Goal: Task Accomplishment & Management: Use online tool/utility

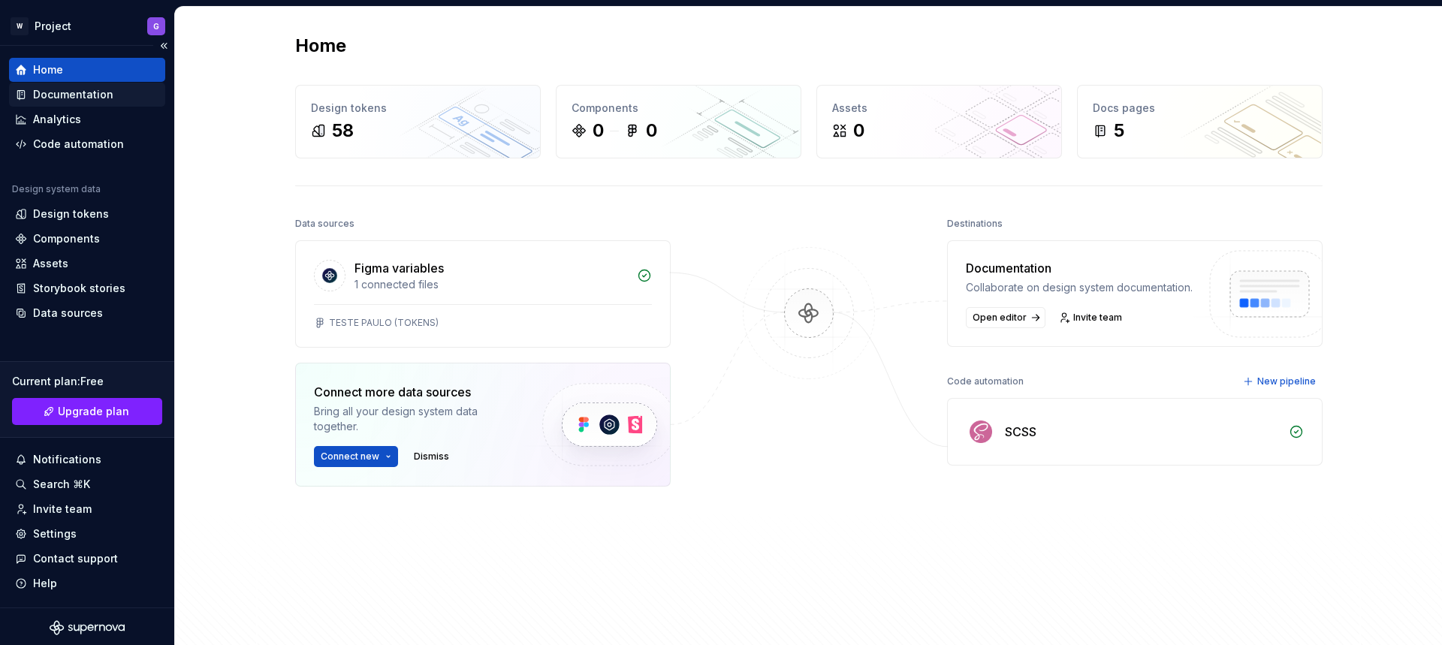
click at [68, 98] on div "Documentation" at bounding box center [73, 94] width 80 height 15
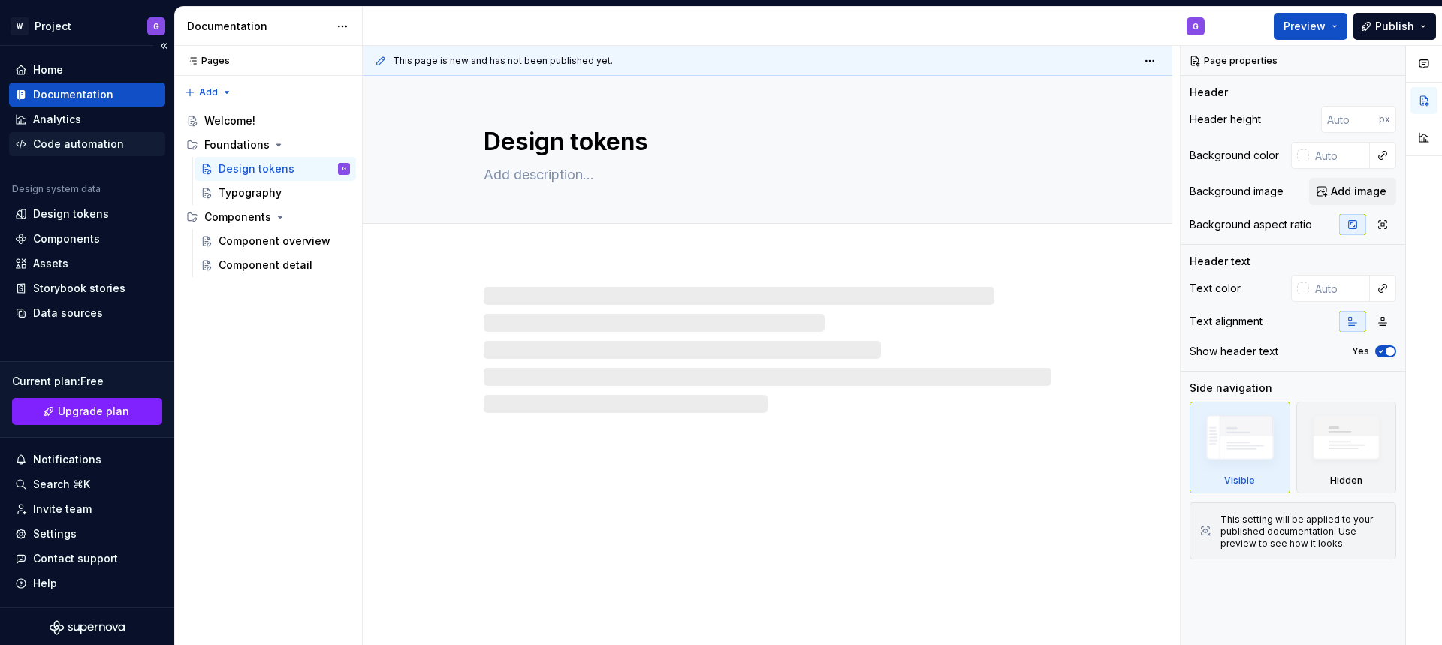
click at [71, 142] on div "Code automation" at bounding box center [78, 144] width 91 height 15
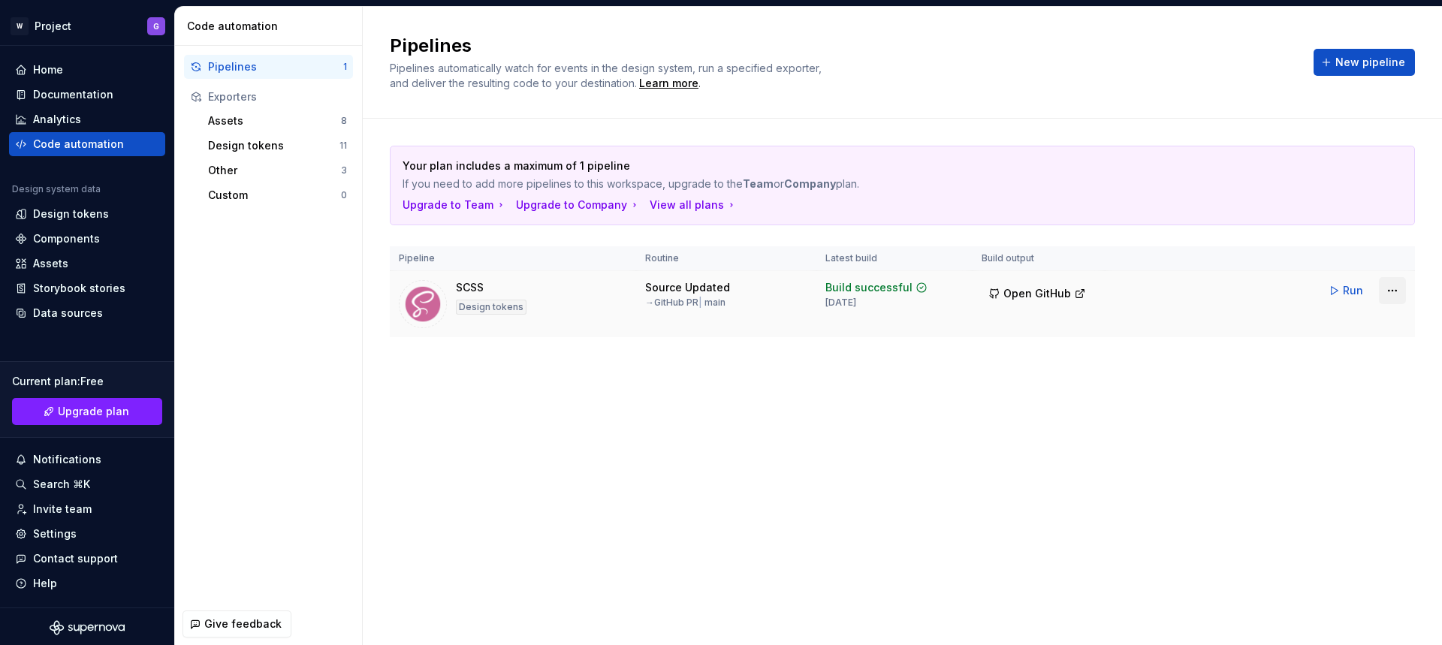
click at [1394, 291] on html "W Project G Home Documentation Analytics Code automation Design system data Des…" at bounding box center [721, 322] width 1442 height 645
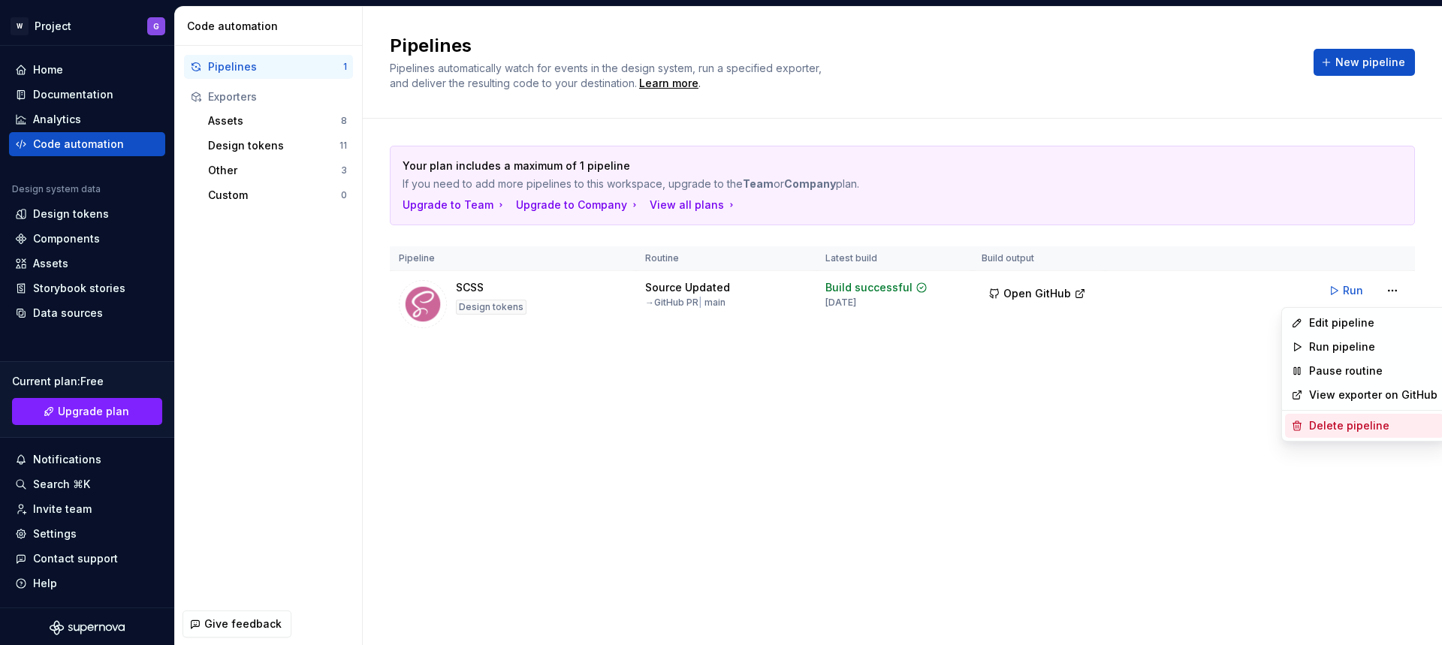
click at [1325, 424] on div "Delete pipeline" at bounding box center [1373, 425] width 128 height 15
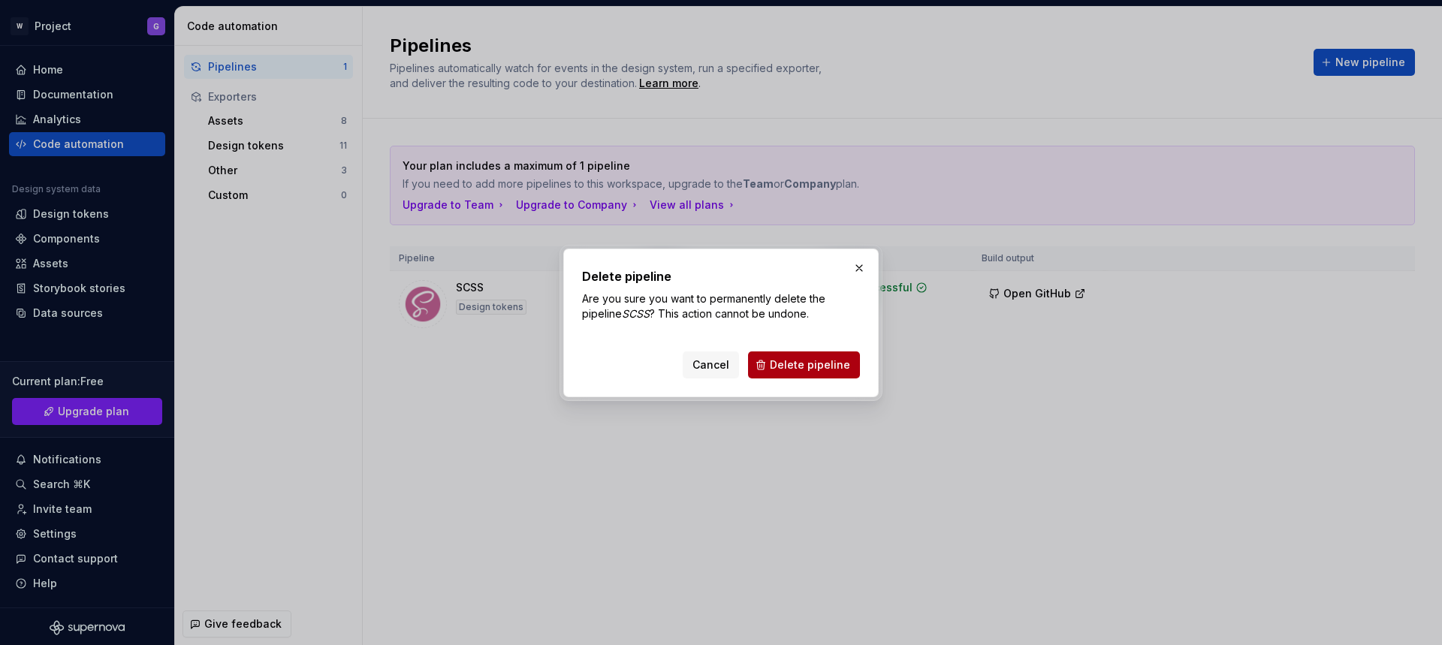
click at [818, 361] on span "Delete pipeline" at bounding box center [810, 365] width 80 height 15
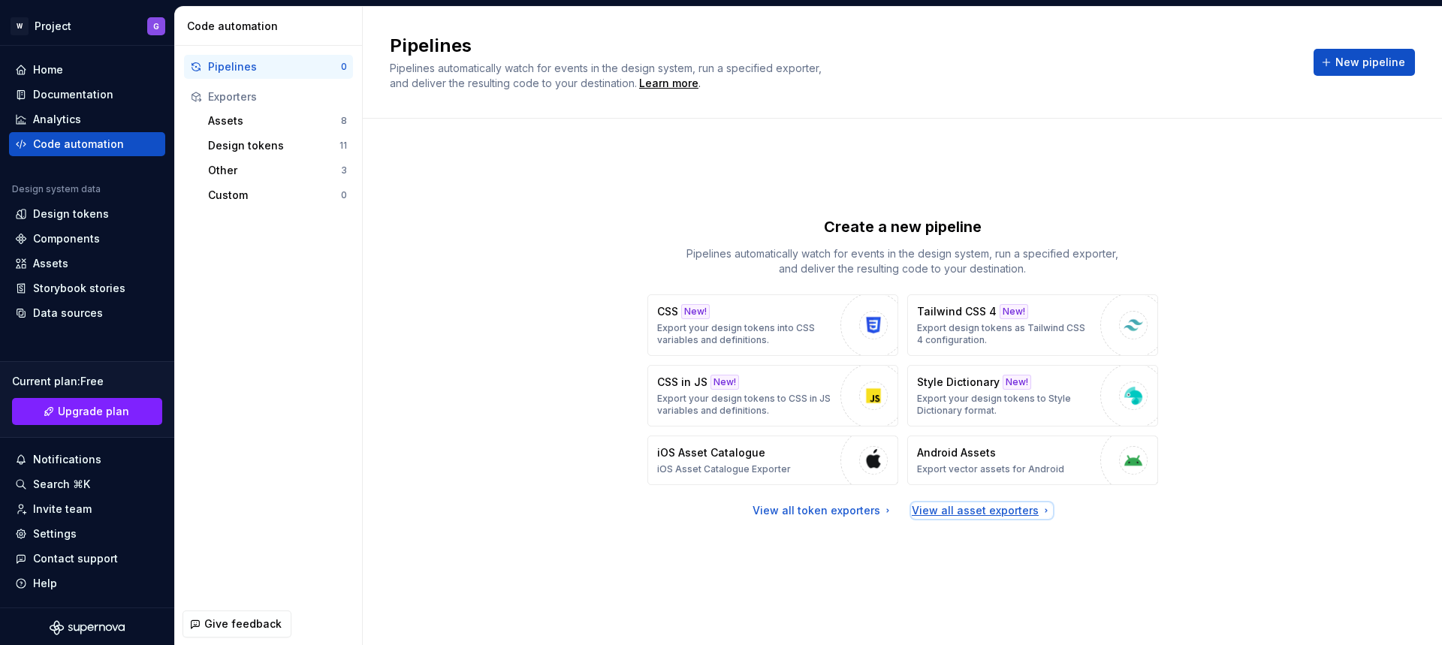
click at [961, 514] on div "View all asset exporters" at bounding box center [982, 510] width 140 height 15
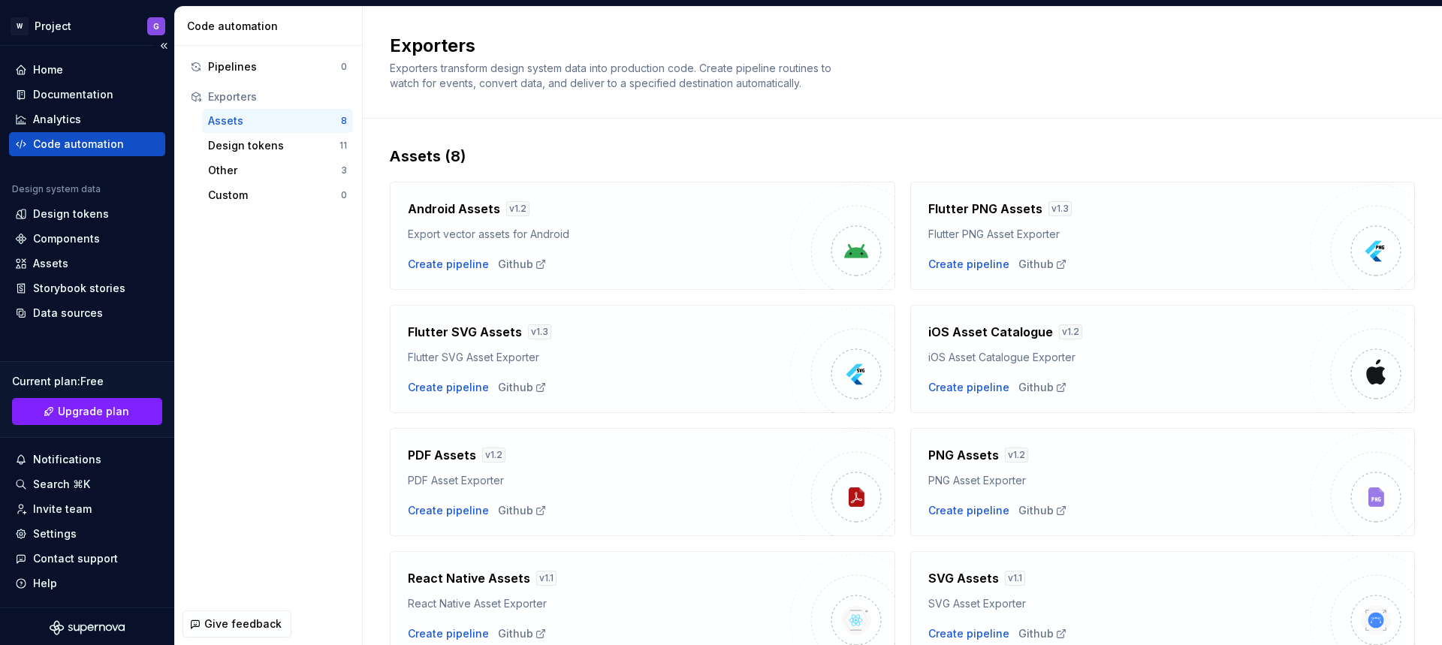
click at [101, 140] on div "Code automation" at bounding box center [78, 144] width 91 height 15
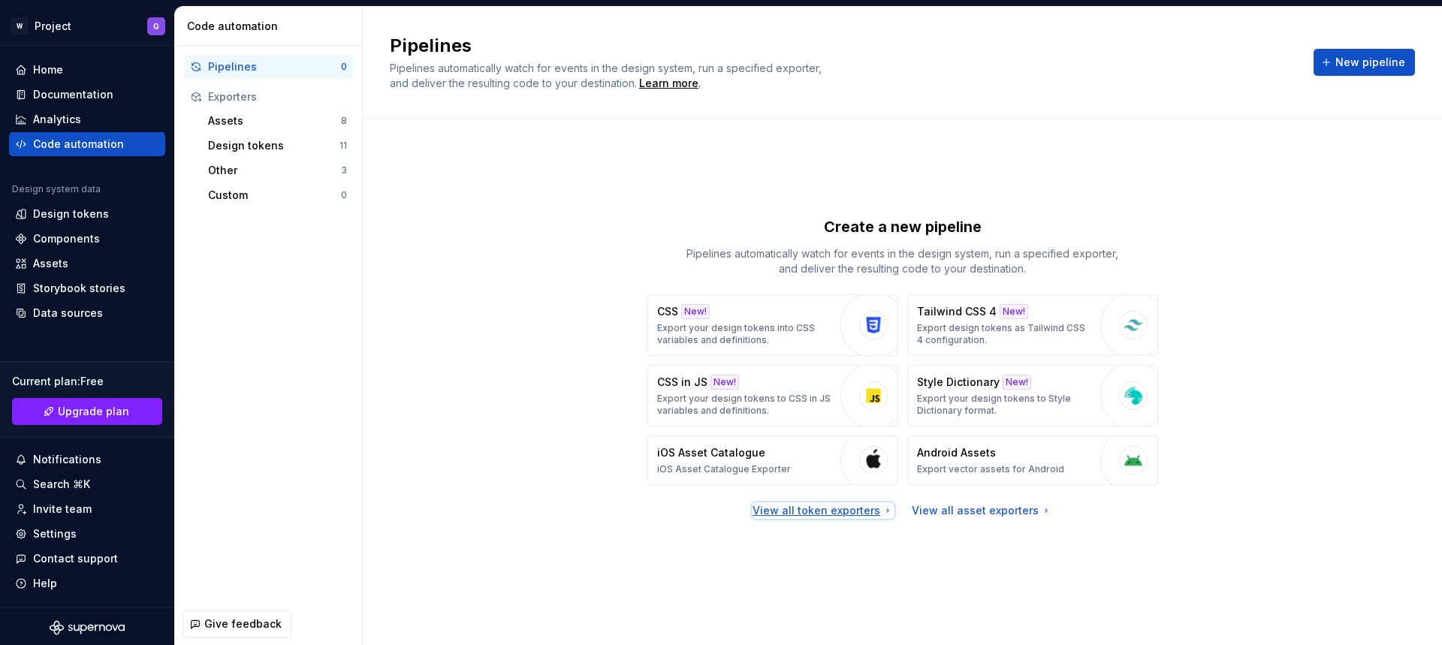
click at [831, 514] on div "View all token exporters" at bounding box center [823, 510] width 141 height 15
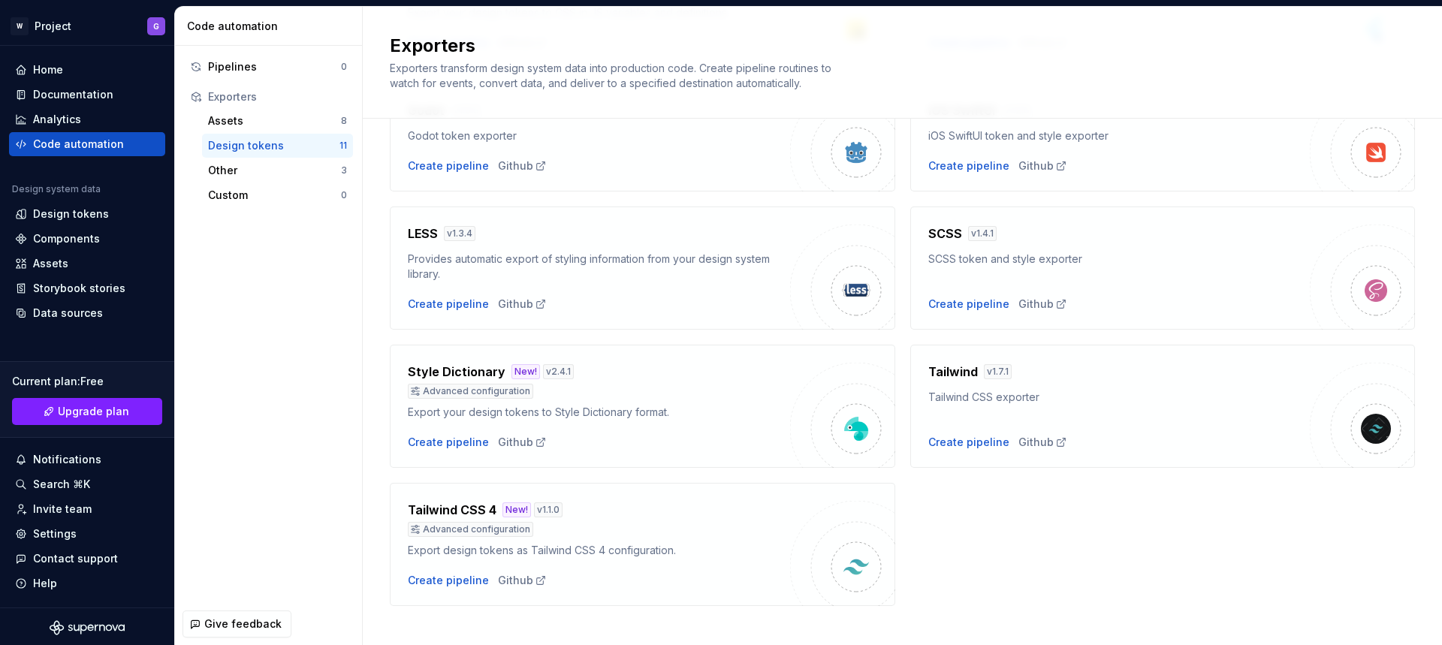
scroll to position [393, 0]
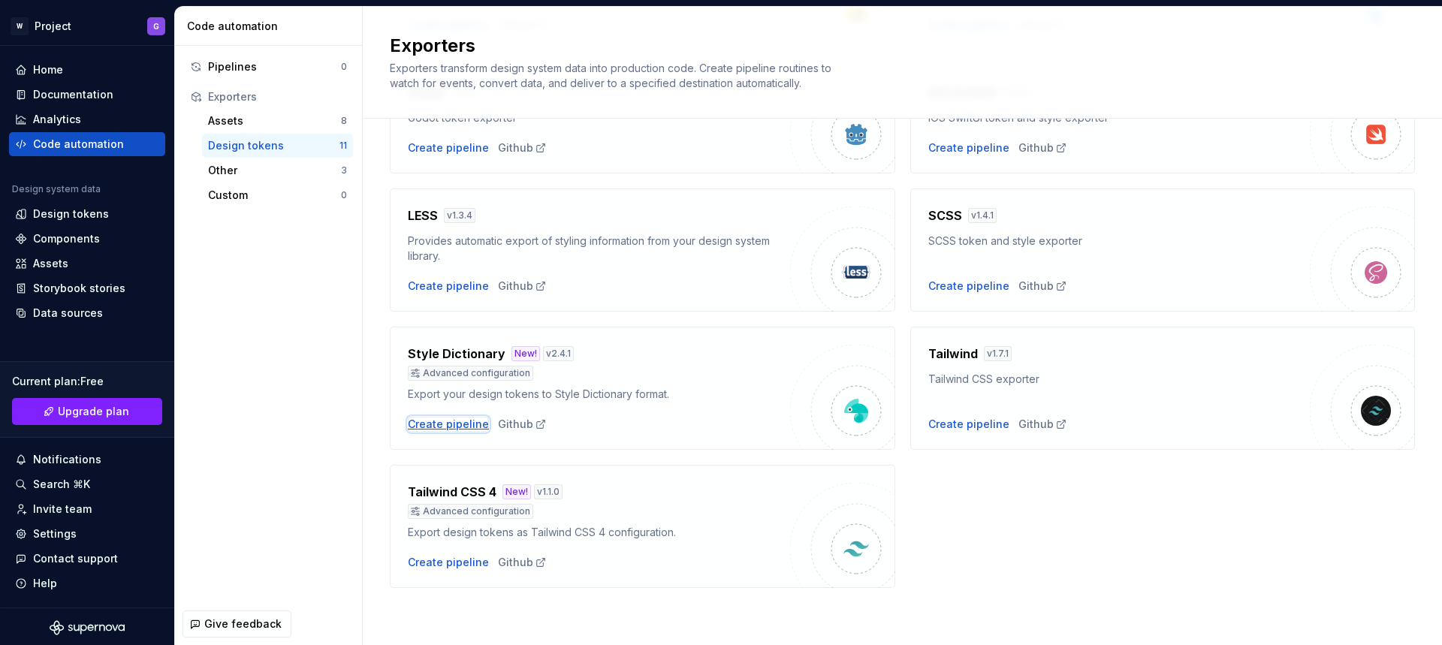
click at [470, 423] on div "Create pipeline" at bounding box center [448, 424] width 81 height 15
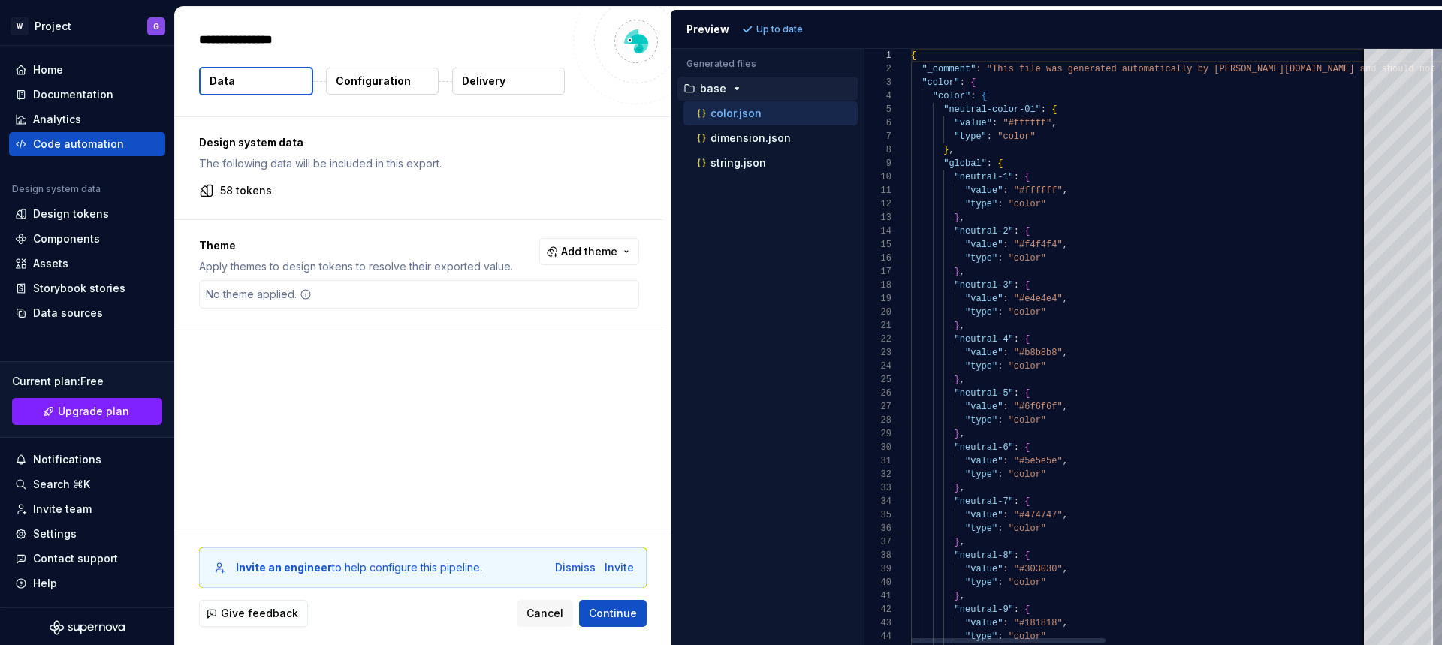
type textarea "*"
click at [595, 257] on span "Add theme" at bounding box center [589, 251] width 56 height 15
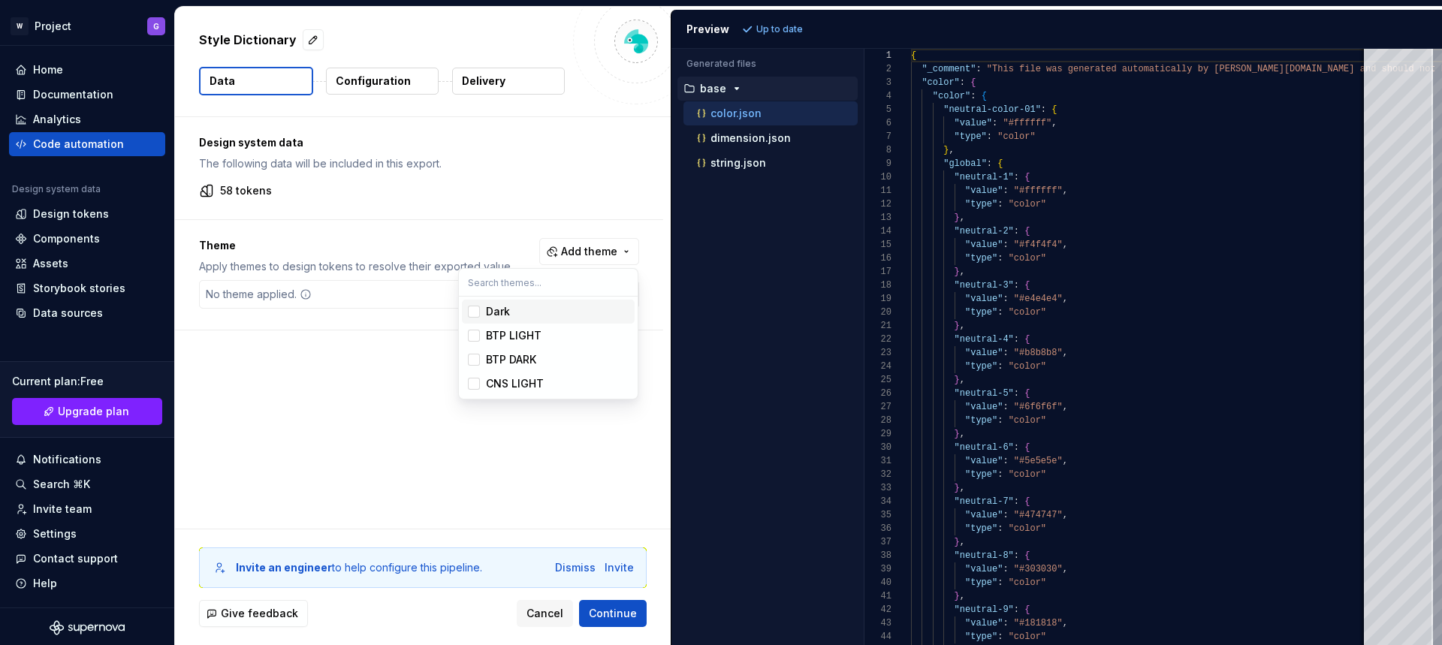
click at [476, 312] on div "Suggestions" at bounding box center [474, 312] width 12 height 12
click at [470, 333] on div "Suggestions" at bounding box center [474, 336] width 12 height 12
click at [472, 361] on div "Suggestions" at bounding box center [474, 360] width 12 height 12
click at [475, 382] on div "Suggestions" at bounding box center [474, 384] width 12 height 12
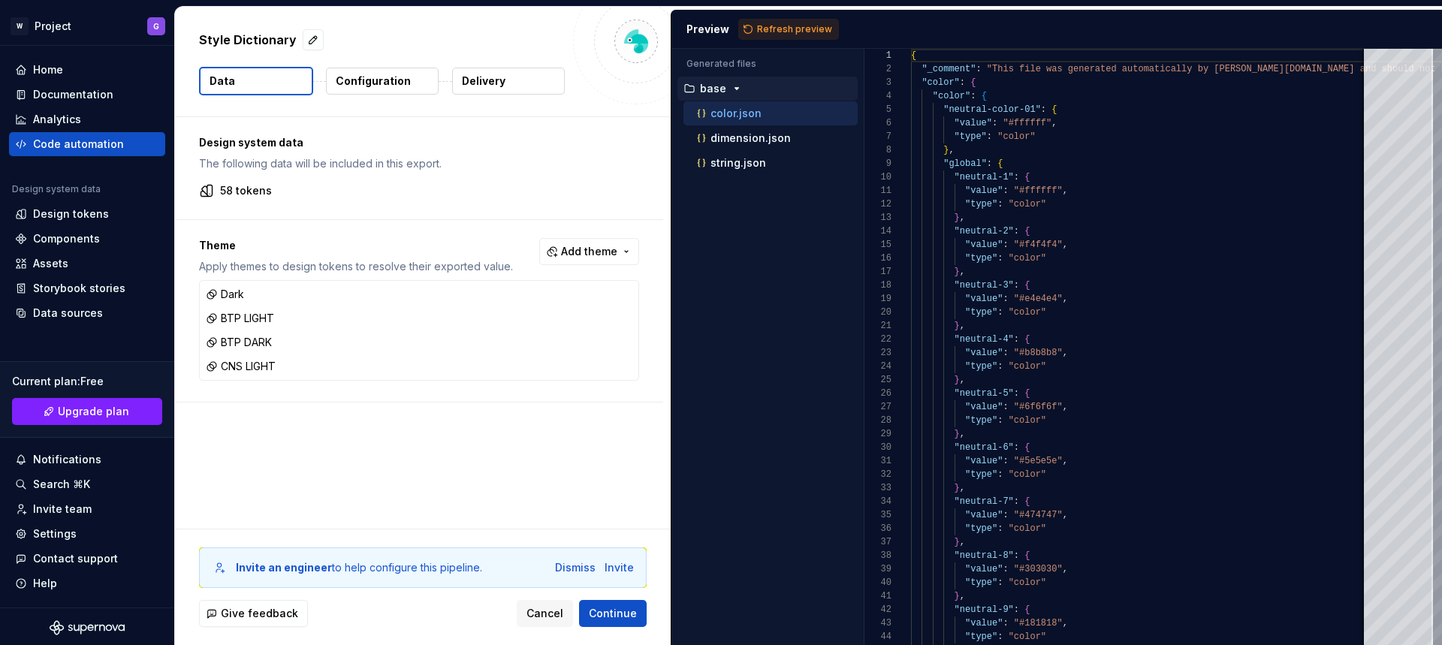
click at [406, 414] on html "W Project G Home Documentation Analytics Code automation Design system data Des…" at bounding box center [721, 322] width 1442 height 645
click at [255, 321] on div "BTP LIGHT" at bounding box center [240, 318] width 68 height 15
click at [717, 164] on p "string.json" at bounding box center [739, 163] width 56 height 12
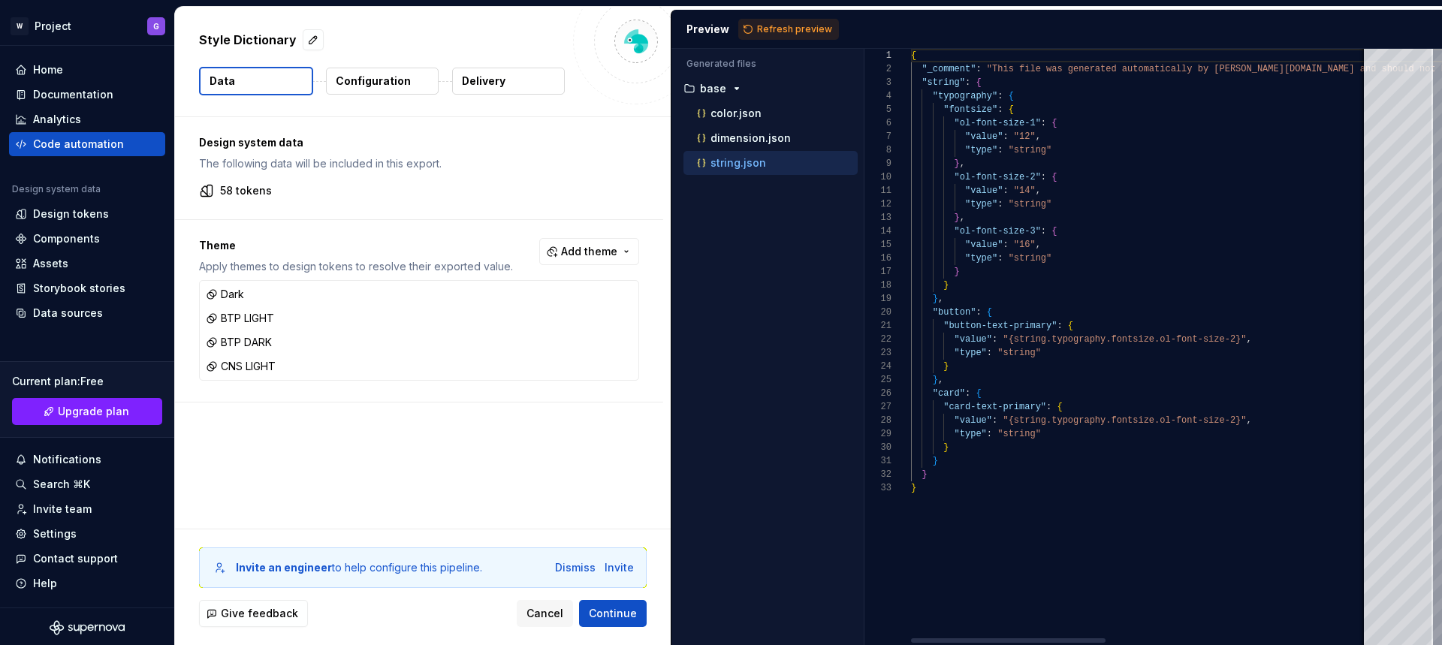
scroll to position [135, 0]
click at [737, 138] on p "dimension.json" at bounding box center [751, 138] width 80 height 12
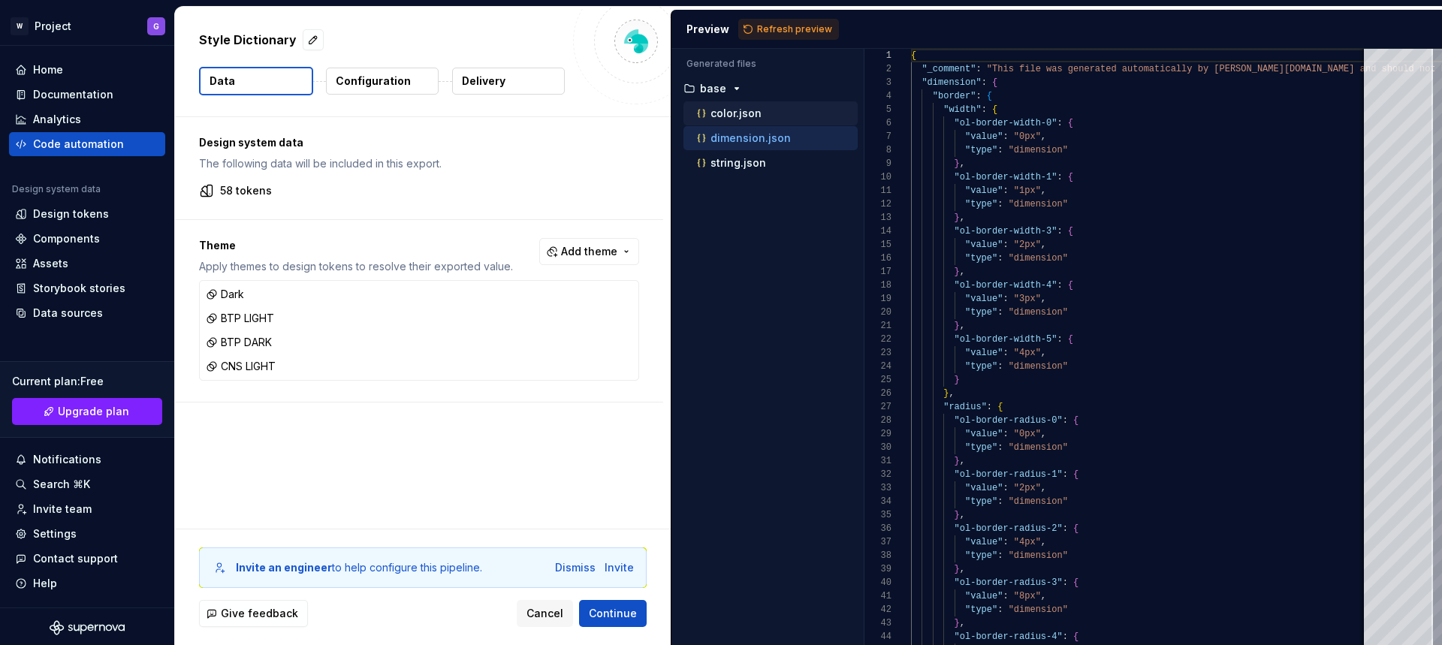
click at [738, 116] on p "color.json" at bounding box center [736, 113] width 51 height 12
type textarea "**********"
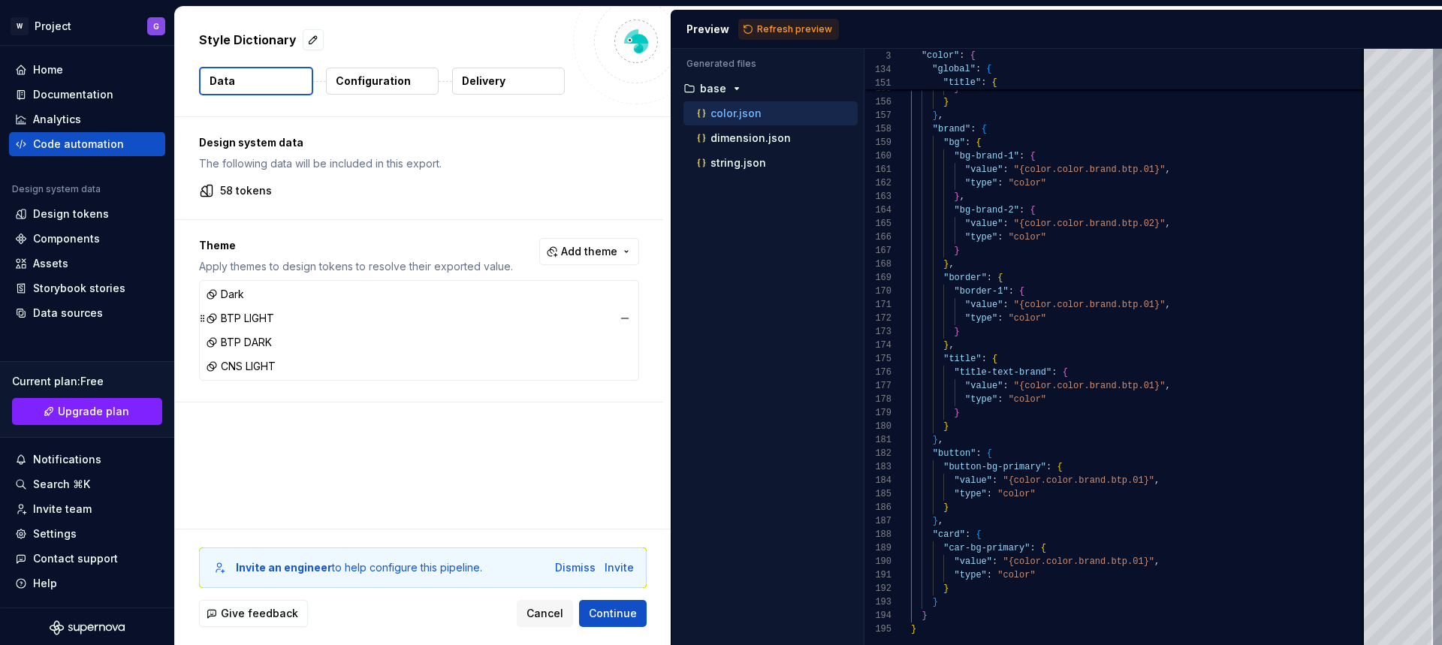
click at [277, 318] on div "BTP LIGHT" at bounding box center [419, 318] width 433 height 21
click at [382, 426] on div "Design system data The following data will be included in this export. 58 token…" at bounding box center [423, 323] width 496 height 412
click at [761, 34] on span "Refresh preview" at bounding box center [794, 29] width 75 height 12
click at [728, 88] on div "button" at bounding box center [737, 89] width 18 height 12
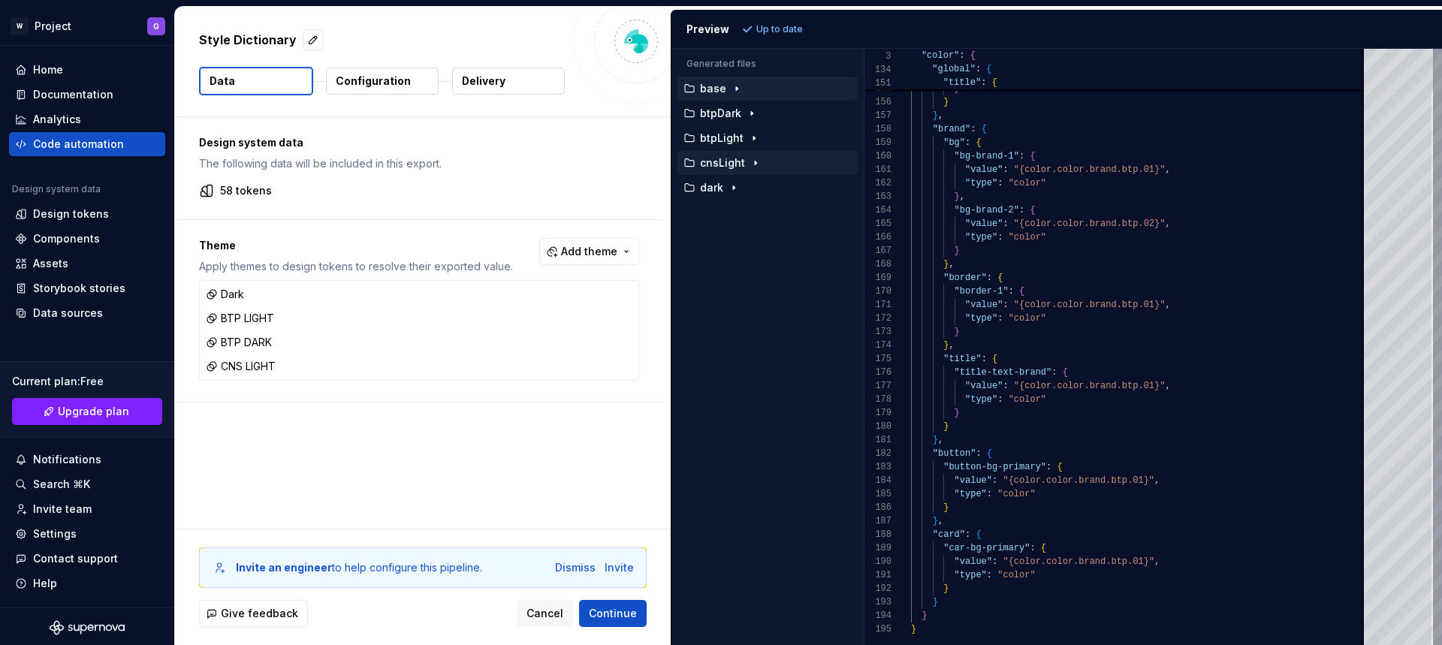
click at [750, 164] on icon "button" at bounding box center [756, 163] width 12 height 12
click at [747, 182] on p "color.json" at bounding box center [736, 188] width 51 height 12
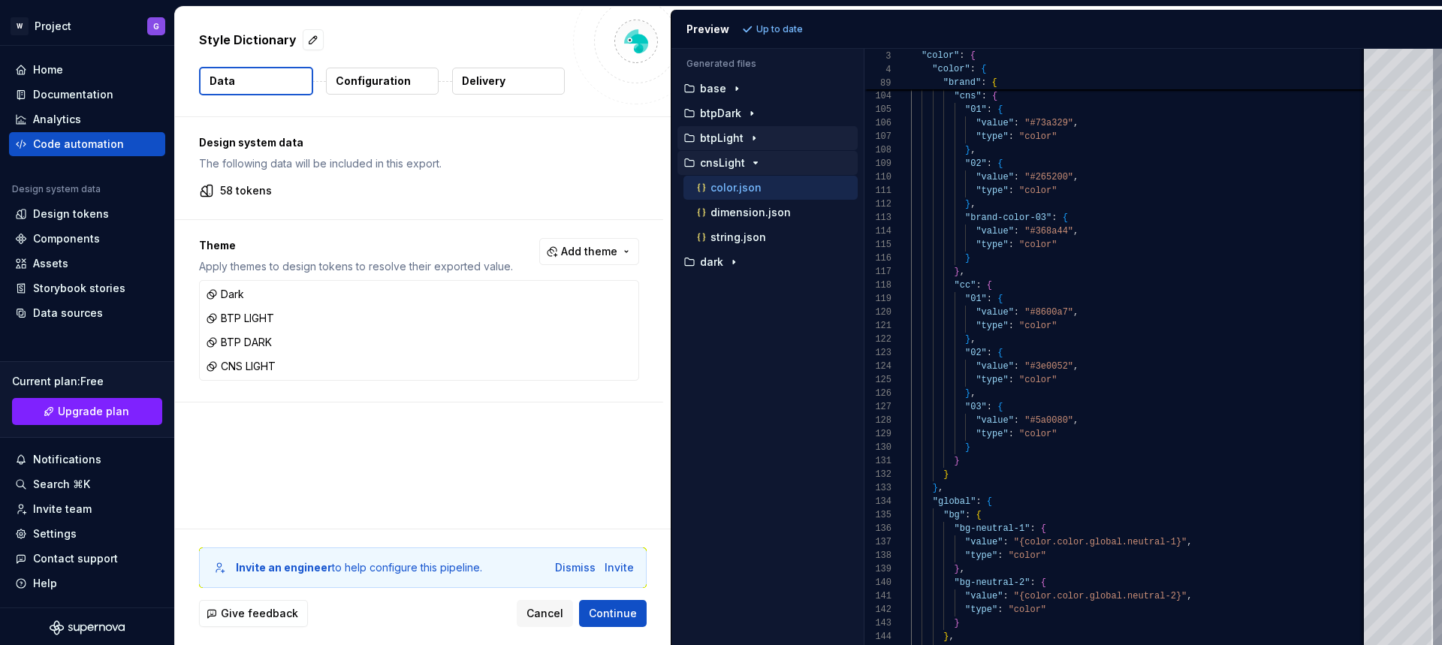
click at [753, 134] on icon "button" at bounding box center [754, 138] width 12 height 12
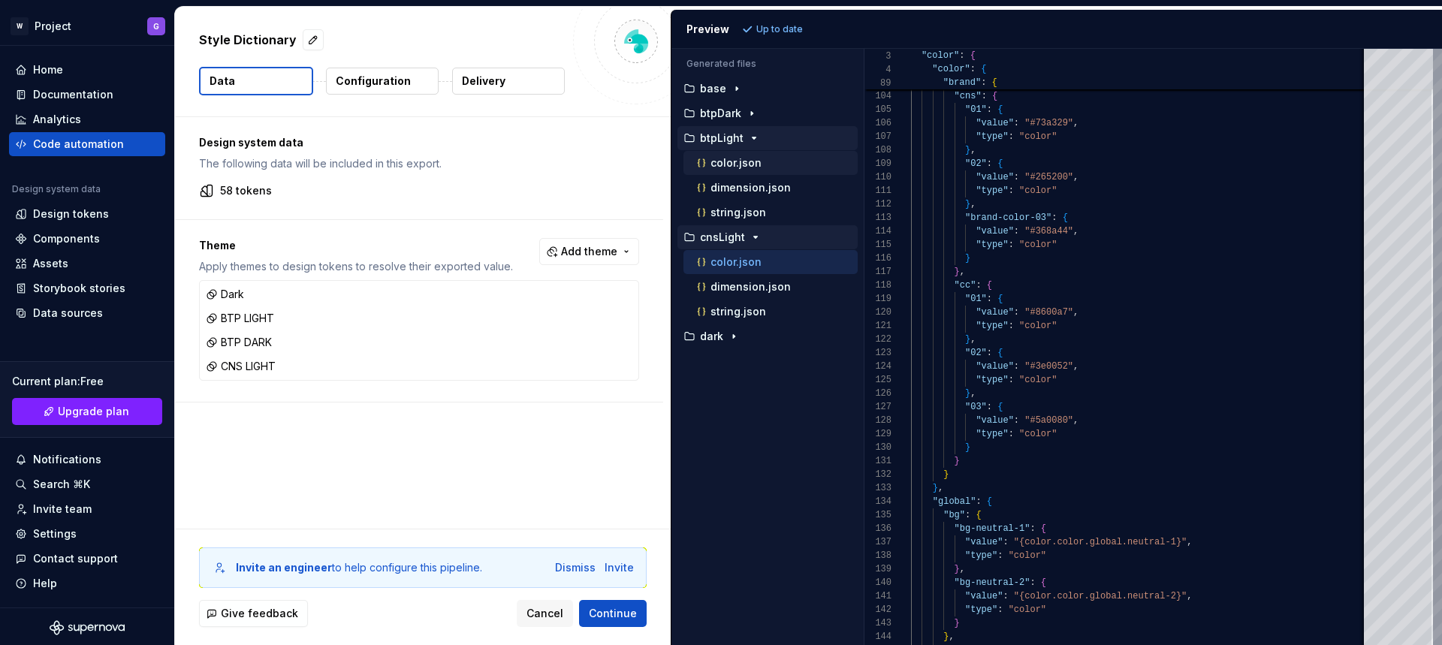
click at [742, 161] on p "color.json" at bounding box center [736, 163] width 51 height 12
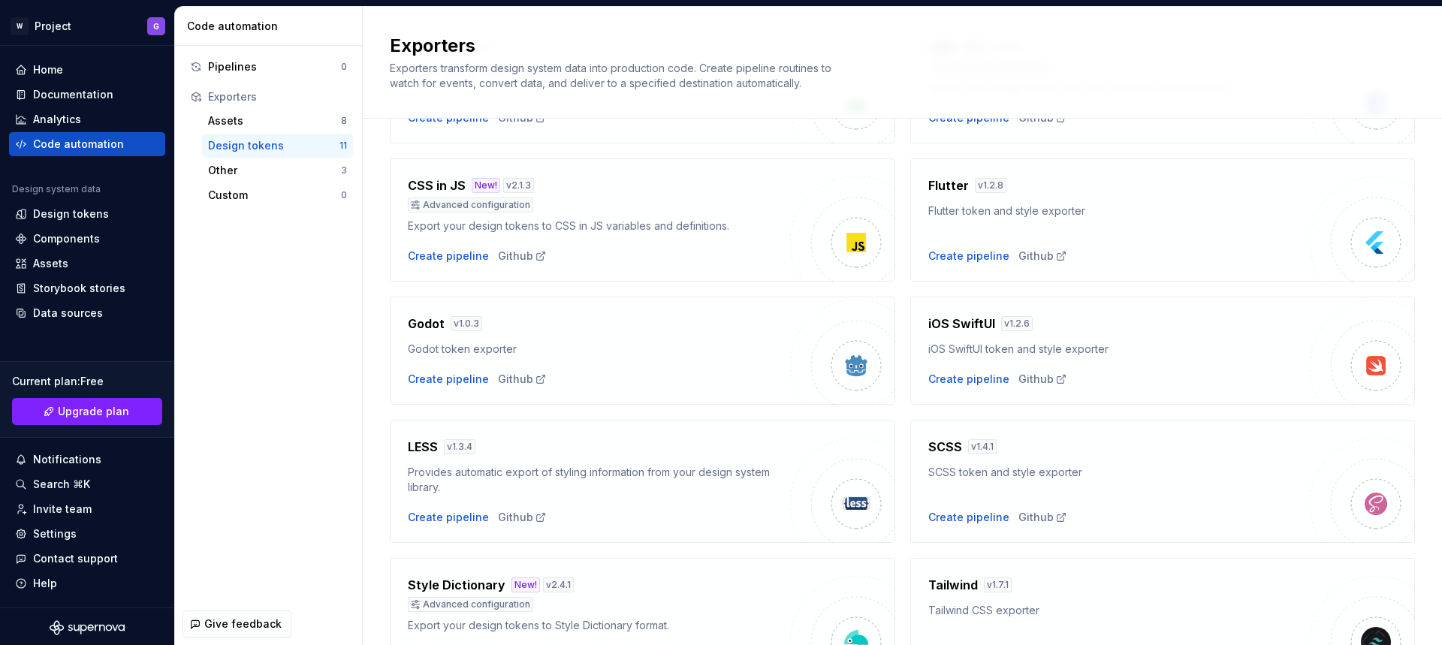
scroll to position [282, 0]
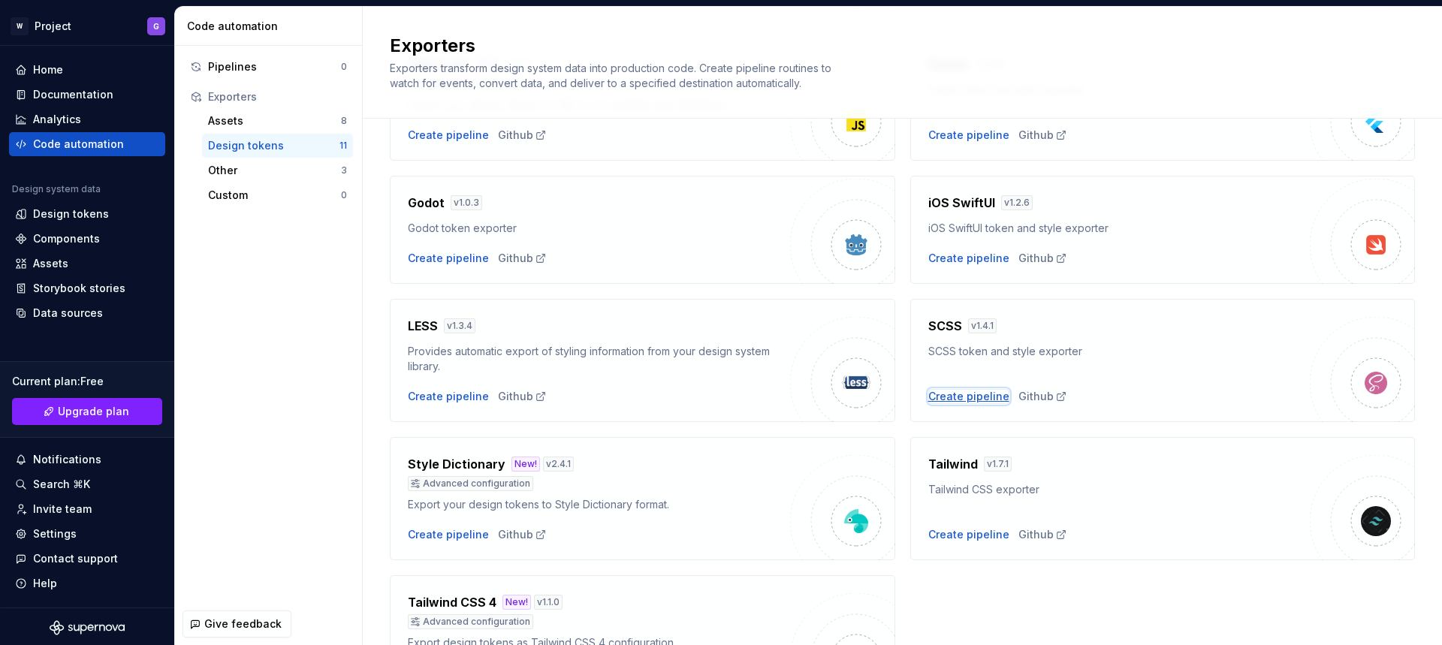
click at [974, 394] on div "Create pipeline" at bounding box center [968, 396] width 81 height 15
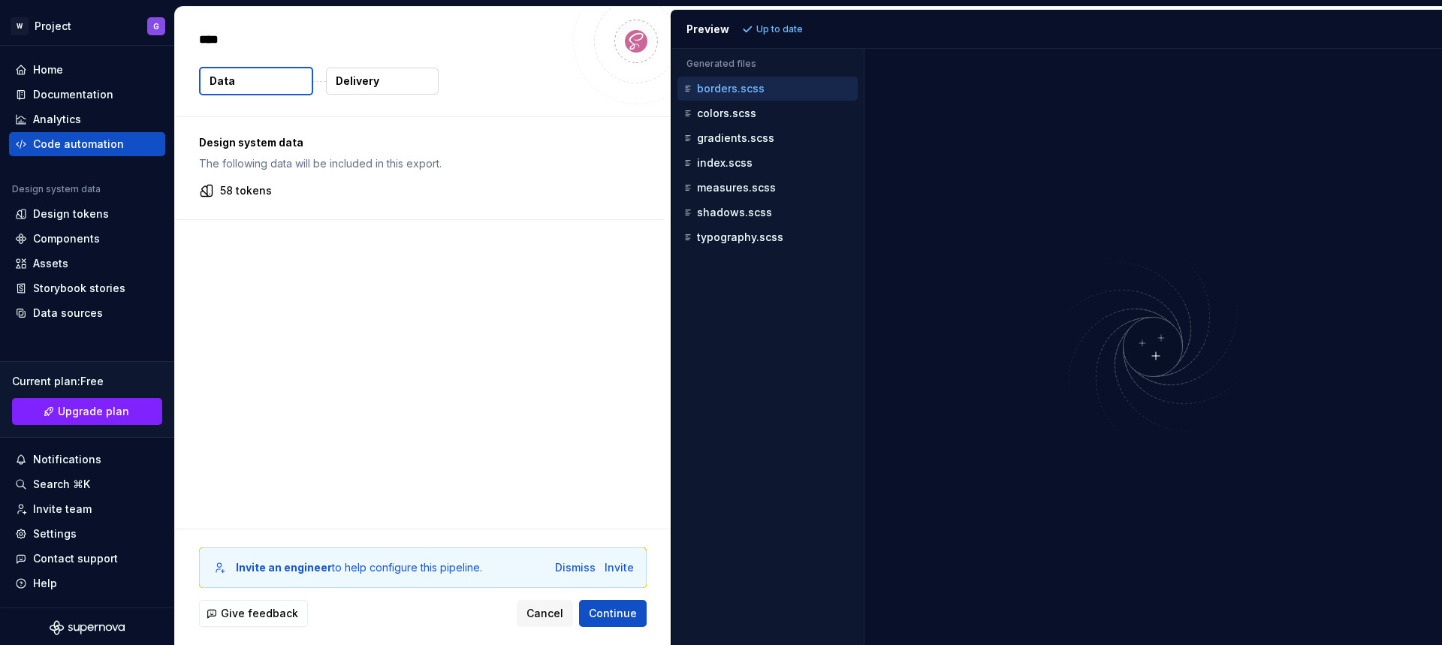
click at [285, 154] on div "Design system data The following data will be included in this export." at bounding box center [419, 153] width 440 height 36
click at [80, 146] on div "Code automation" at bounding box center [78, 144] width 91 height 15
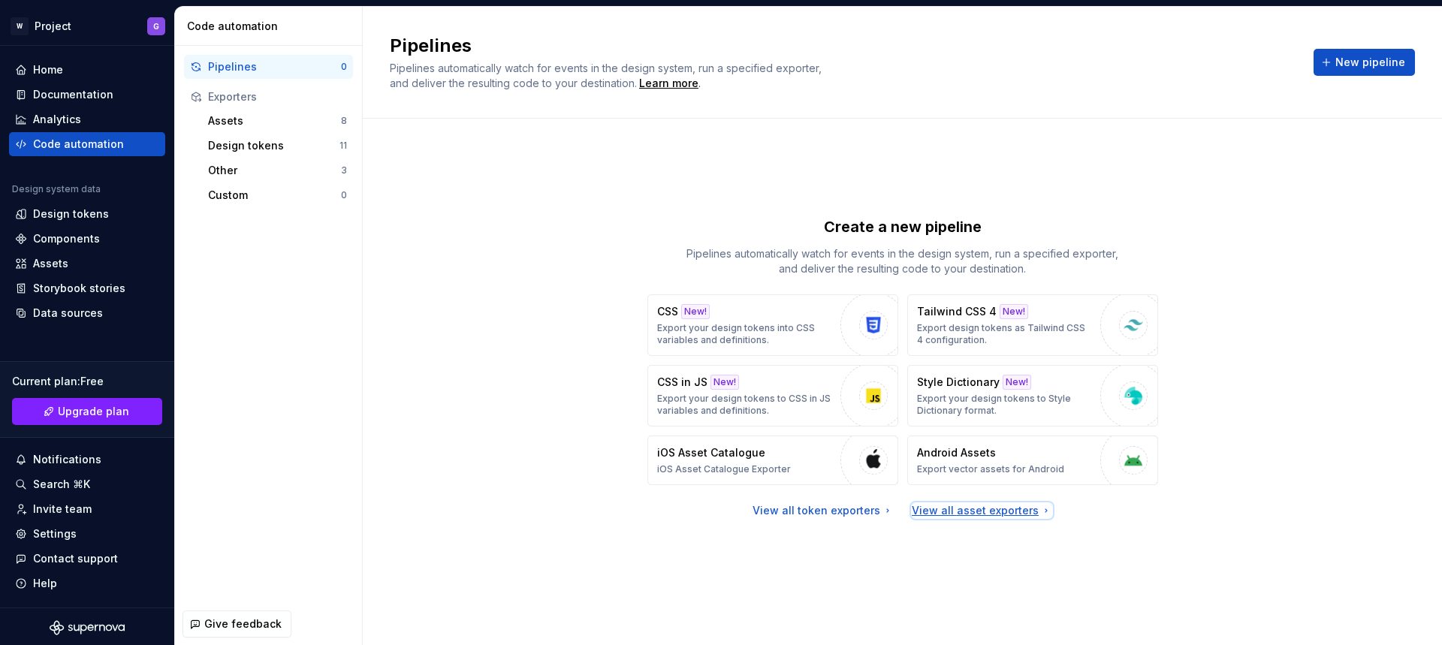
click at [947, 514] on div "View all asset exporters" at bounding box center [982, 510] width 140 height 15
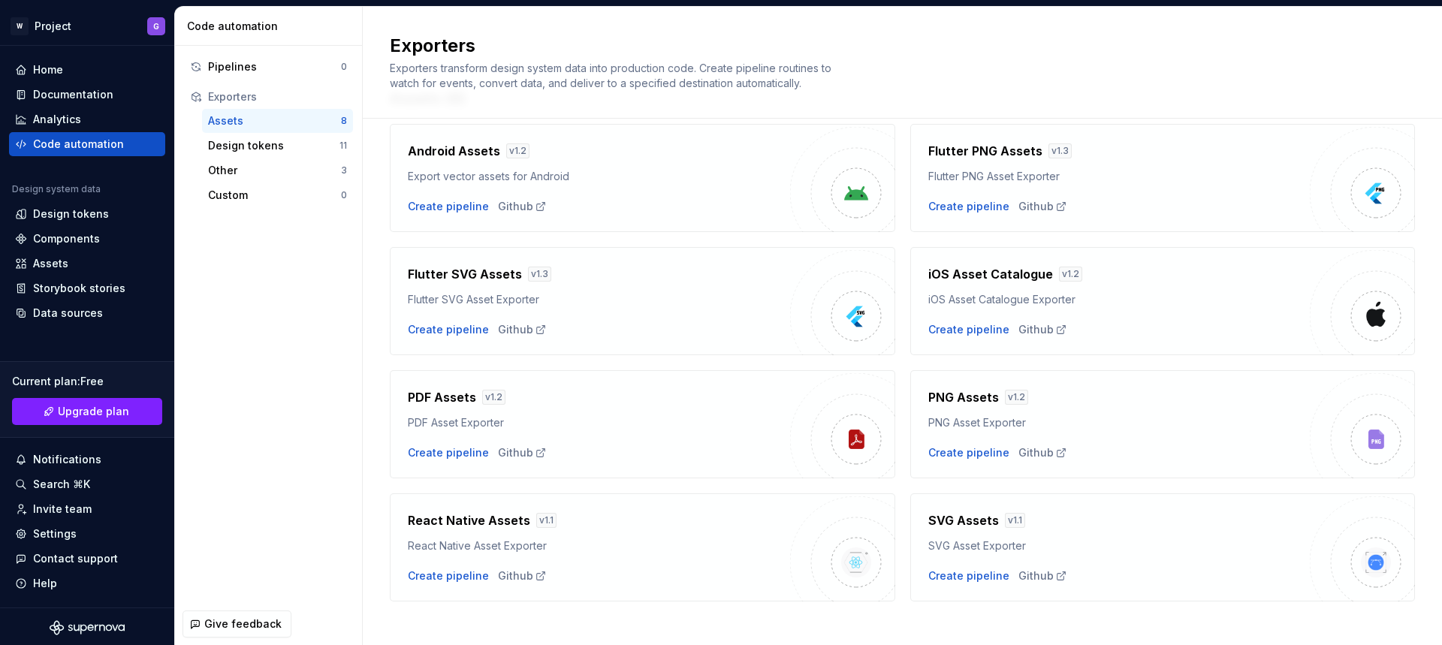
scroll to position [71, 0]
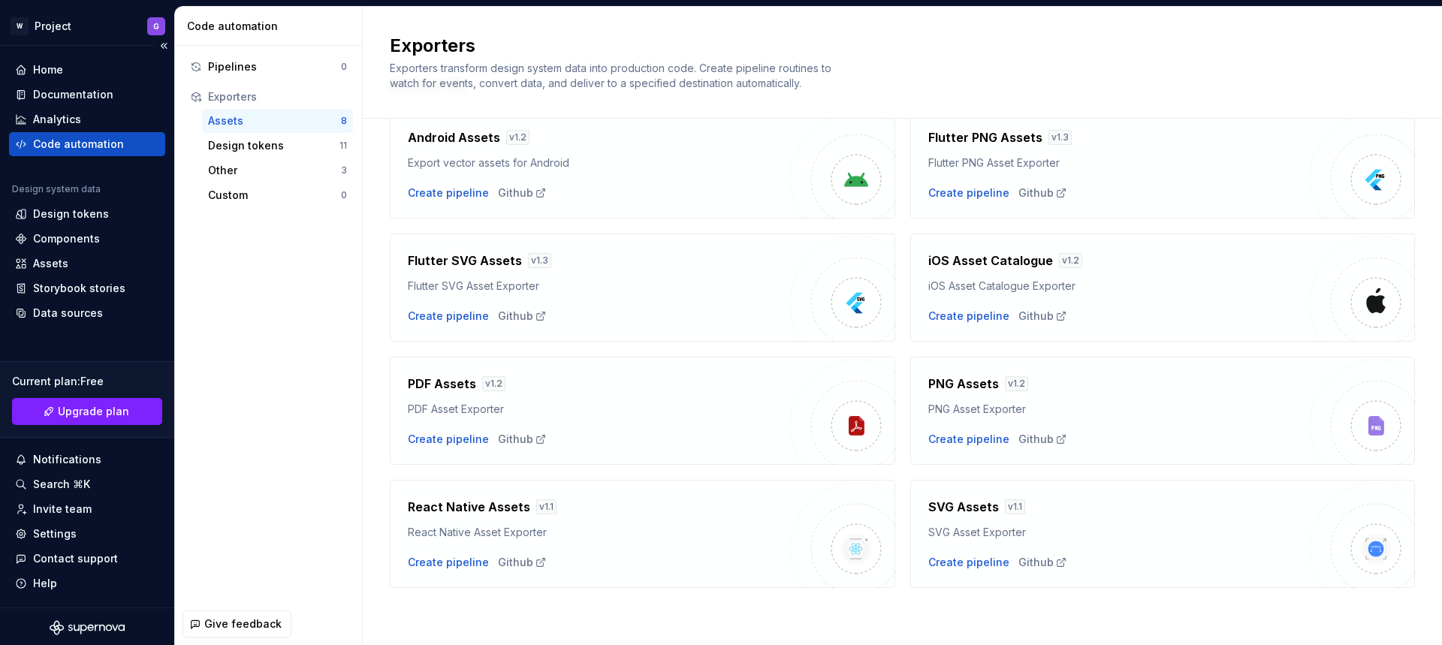
click at [80, 135] on div "Code automation" at bounding box center [87, 144] width 156 height 24
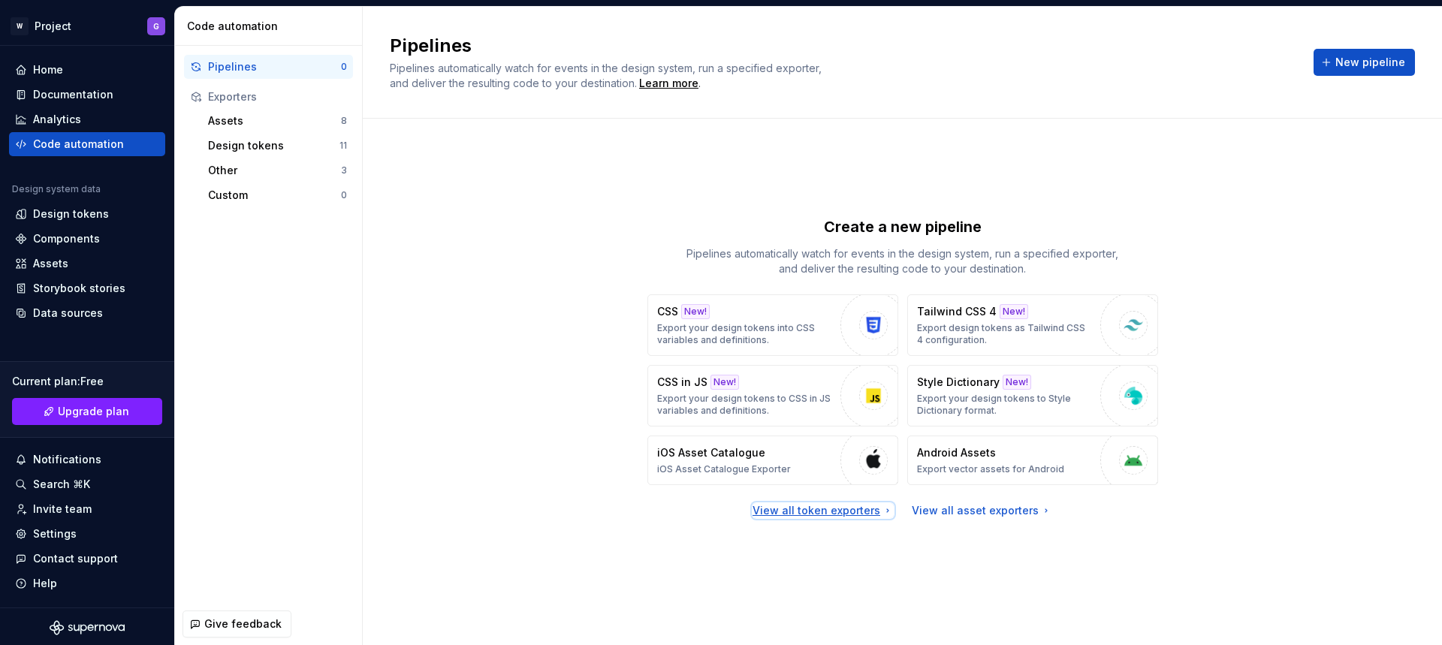
click at [826, 508] on div "View all token exporters" at bounding box center [823, 510] width 141 height 15
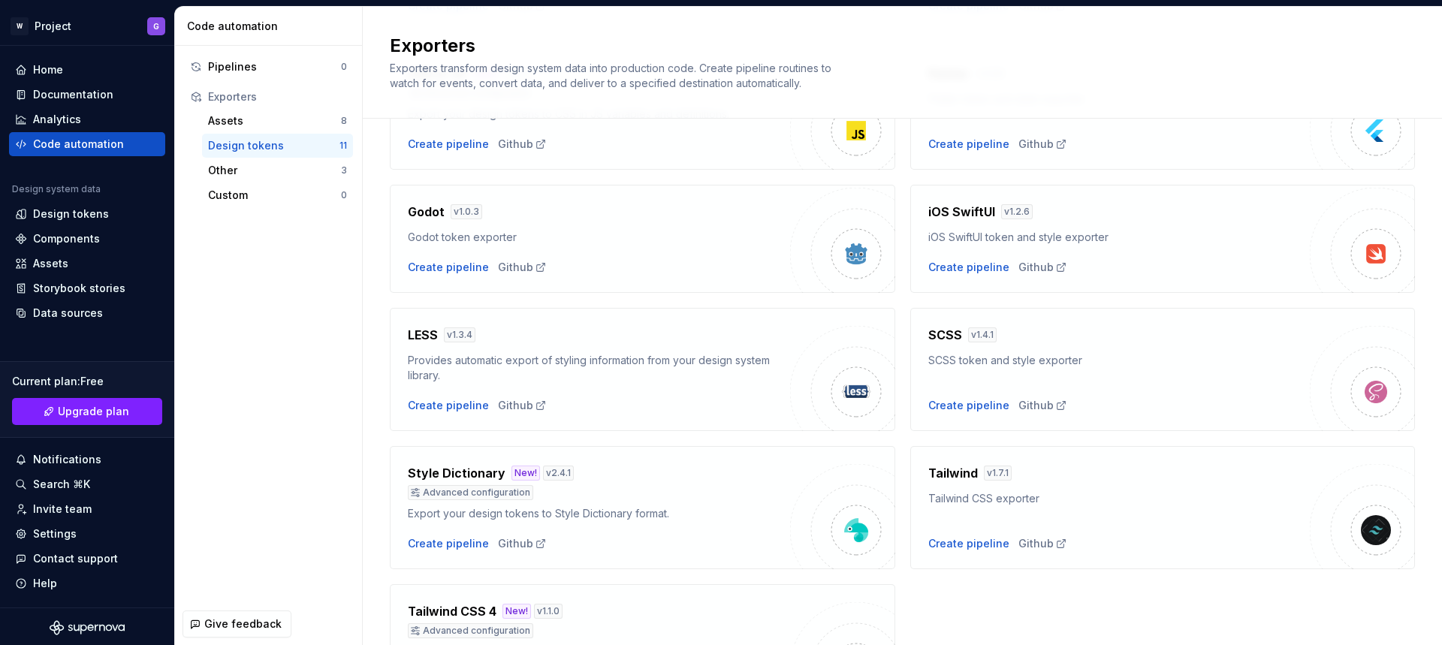
scroll to position [293, 0]
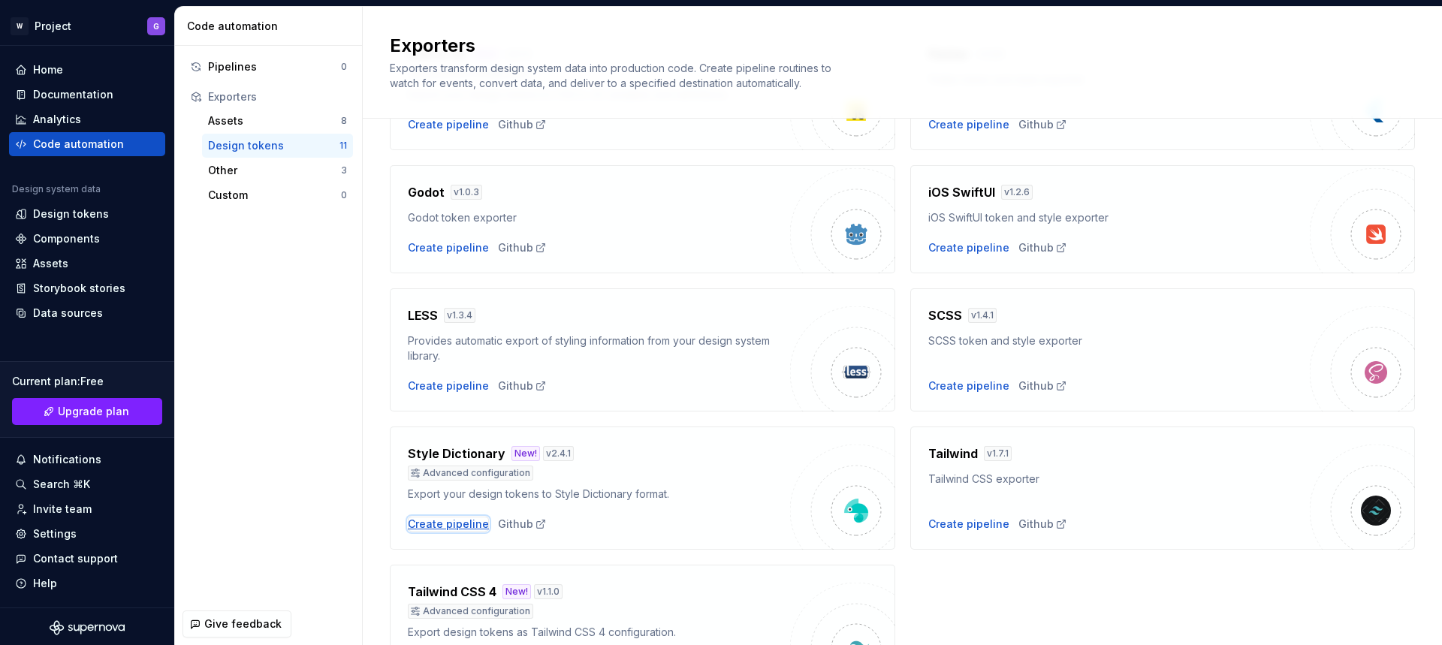
click at [451, 524] on div "Create pipeline" at bounding box center [448, 524] width 81 height 15
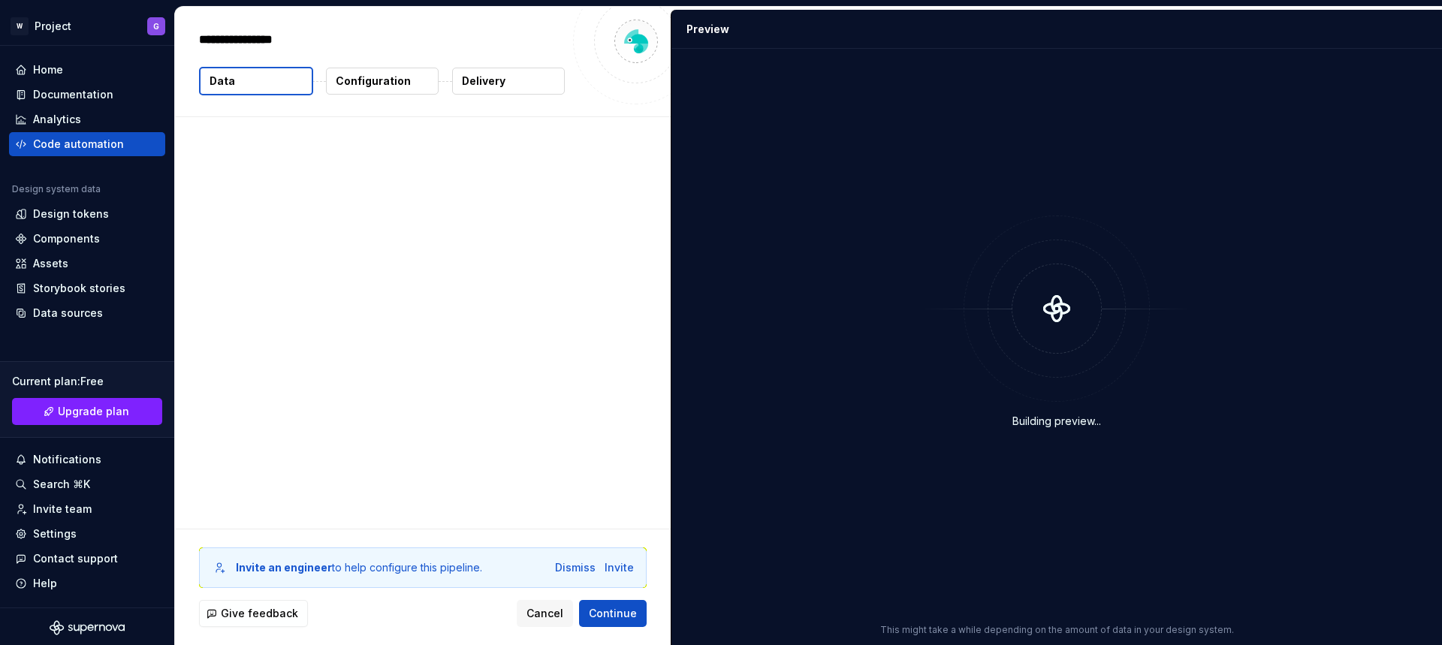
type textarea "*"
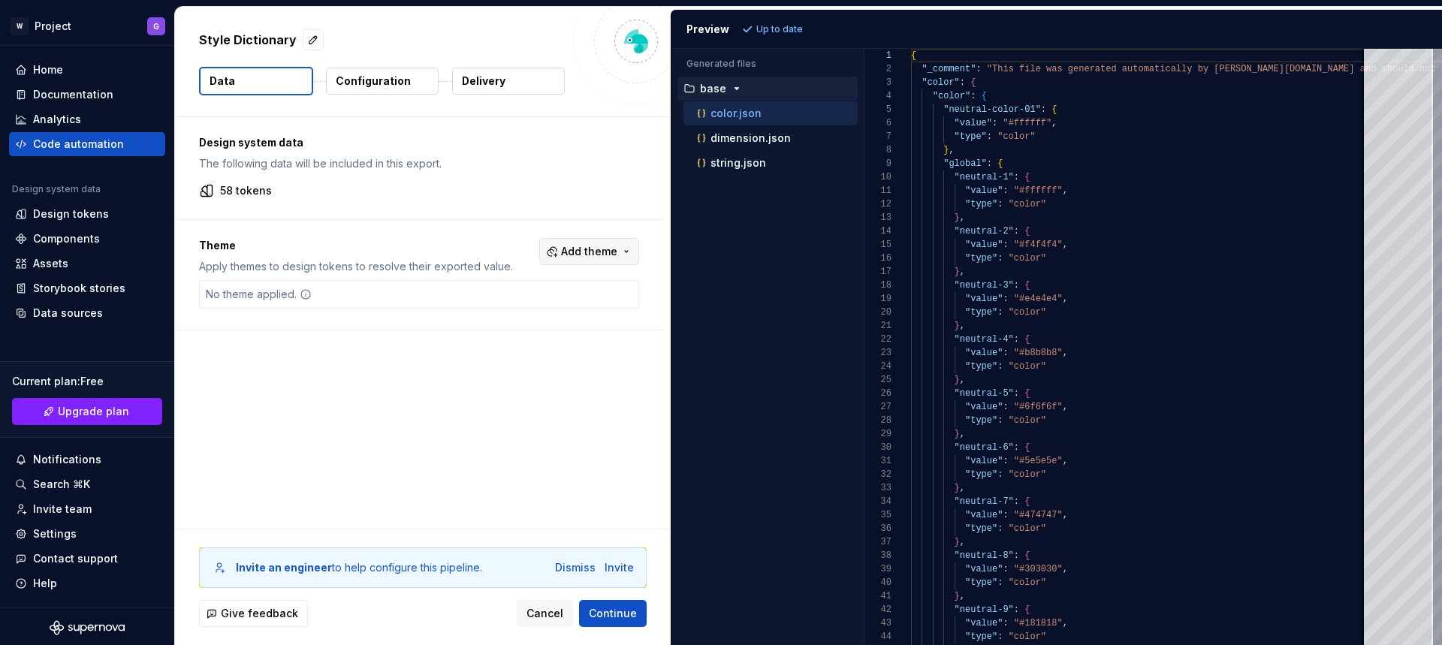
click at [581, 261] on button "Add theme" at bounding box center [589, 251] width 100 height 27
